Goal: Task Accomplishment & Management: Manage account settings

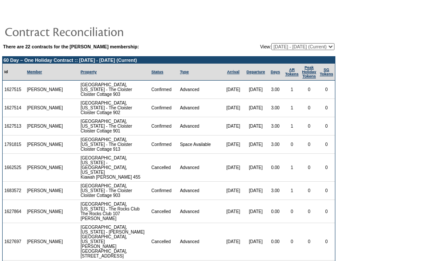
click at [295, 47] on select "08/31/07 - 08/31/08 09/01/08 - 08/31/09 09/01/09 - 08/31/10 09/01/10 - 08/31/11…" at bounding box center [302, 46] width 63 height 7
select select "123851"
click at [271, 44] on select "08/31/07 - 08/31/08 09/01/08 - 08/31/09 09/01/09 - 08/31/10 09/01/10 - 08/31/11…" at bounding box center [302, 46] width 63 height 7
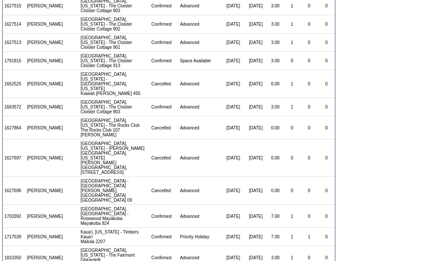
scroll to position [257, 0]
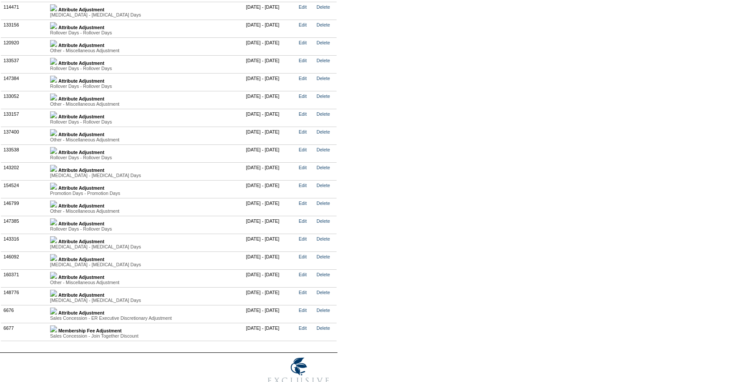
scroll to position [2365, 0]
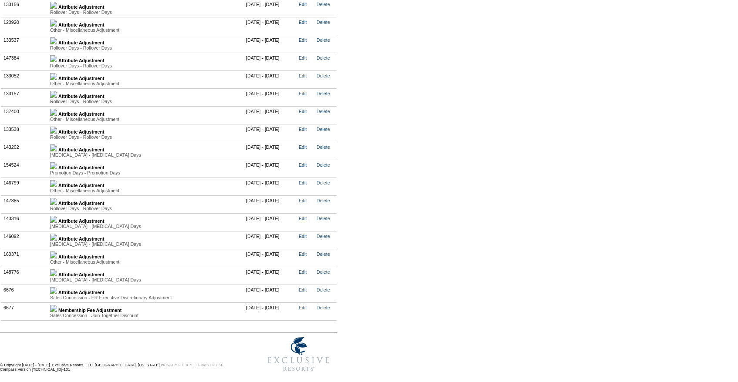
click at [57, 204] on img at bounding box center [53, 201] width 7 height 7
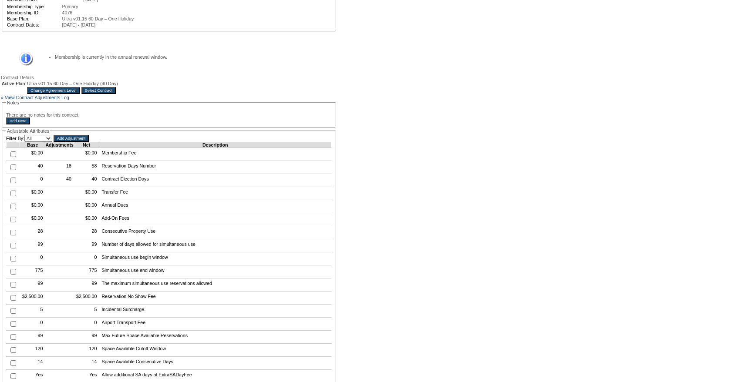
scroll to position [0, 0]
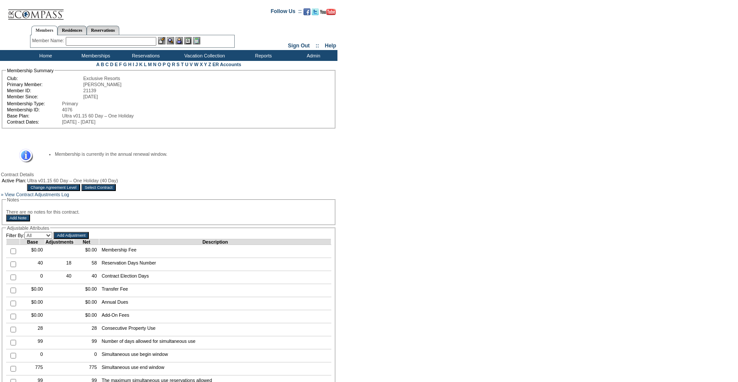
click at [119, 192] on table "Active Plan: Ultra v01.15 60 Day – One Holiday (40 Day) Change Agreement Level …" at bounding box center [60, 184] width 118 height 15
click at [116, 190] on input "Select Contract" at bounding box center [98, 187] width 35 height 7
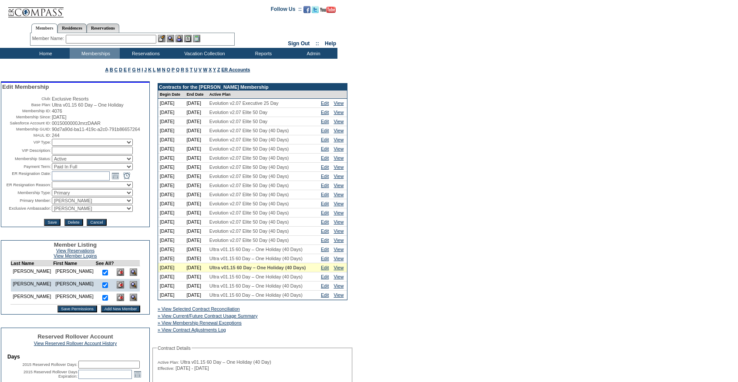
scroll to position [7, 0]
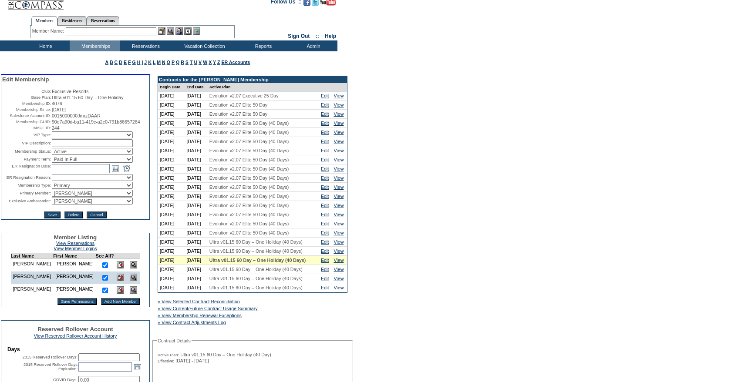
click at [327, 256] on td "Edit" at bounding box center [325, 251] width 13 height 9
click at [327, 254] on link "Edit" at bounding box center [325, 251] width 8 height 5
